Goal: Information Seeking & Learning: Understand process/instructions

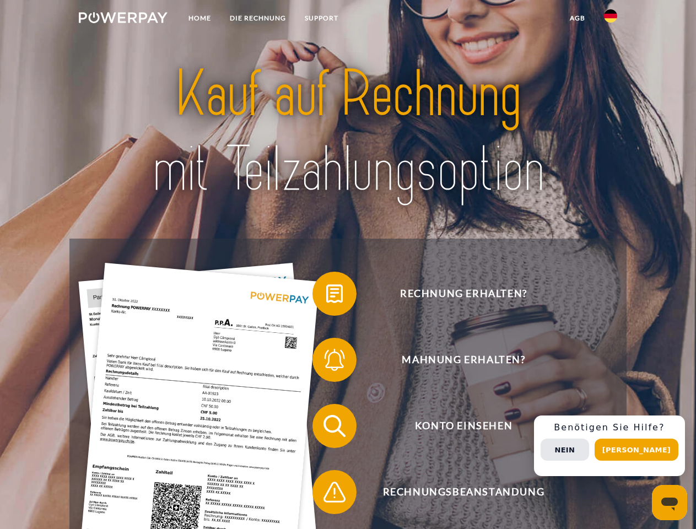
click at [123, 19] on img at bounding box center [123, 17] width 89 height 11
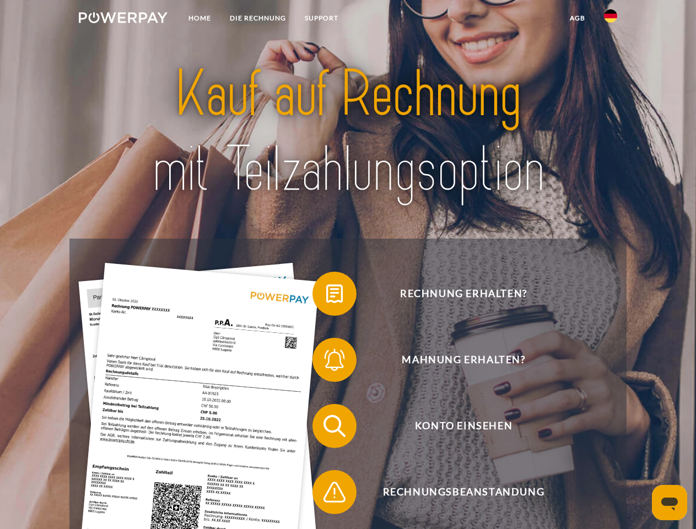
click at [611, 19] on img at bounding box center [610, 15] width 13 height 13
click at [577, 18] on link "agb" at bounding box center [578, 18] width 34 height 20
click at [326, 296] on span at bounding box center [318, 293] width 55 height 55
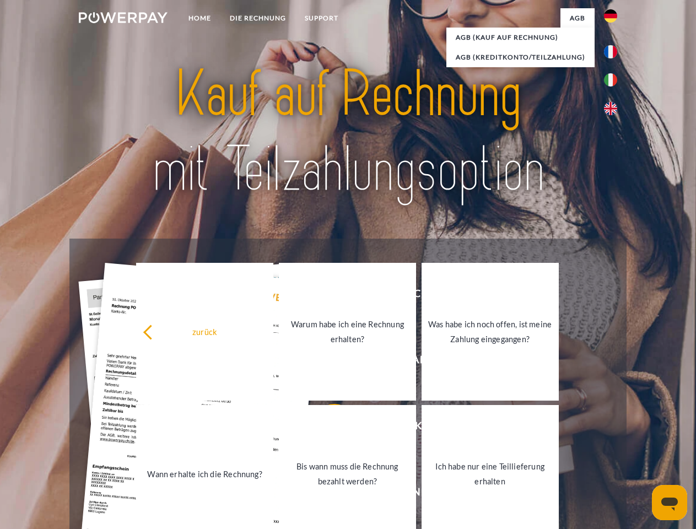
click at [326, 428] on link "Bis wann muss die Rechnung bezahlt werden?" at bounding box center [347, 474] width 137 height 138
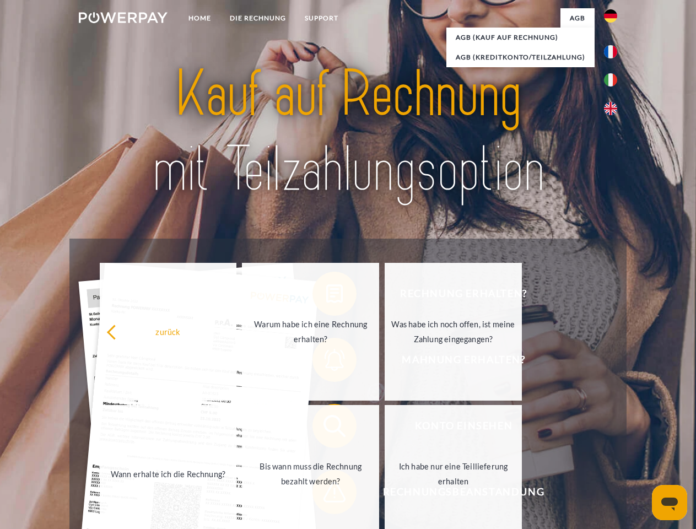
click at [326, 495] on span at bounding box center [318, 492] width 55 height 55
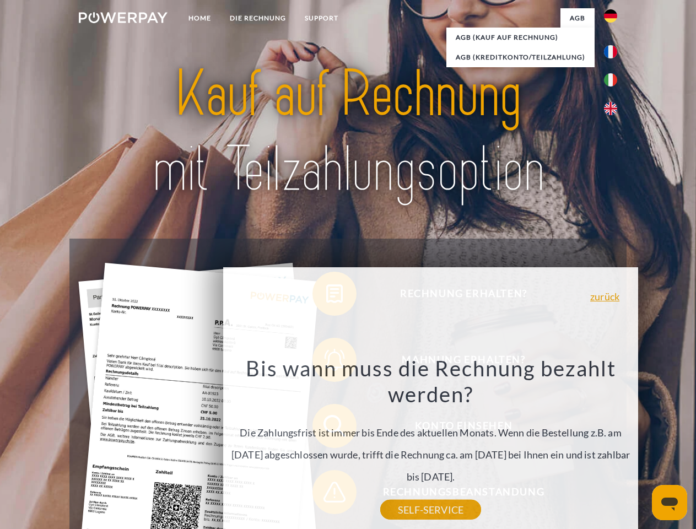
click at [614, 446] on div "Rechnung erhalten? Mahnung erhalten? Konto einsehen" at bounding box center [347, 459] width 557 height 441
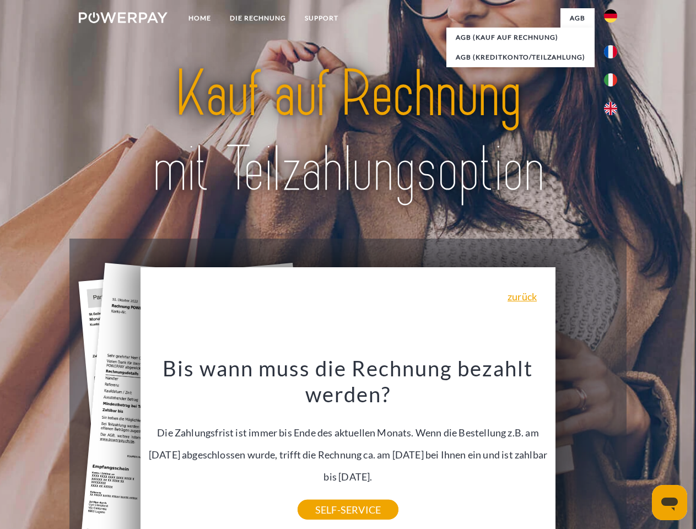
click at [587, 448] on span "Konto einsehen" at bounding box center [464, 426] width 270 height 44
click at [641, 450] on header "Home DIE RECHNUNG SUPPORT" at bounding box center [348, 380] width 696 height 761
